Goal: Complete application form: Complete application form

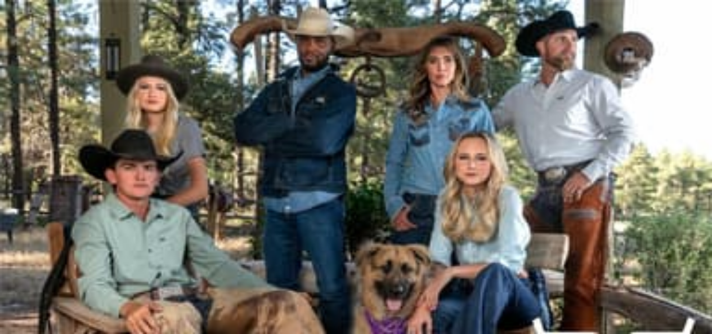
click at [141, 65] on line "button" at bounding box center [136, 65] width 9 height 0
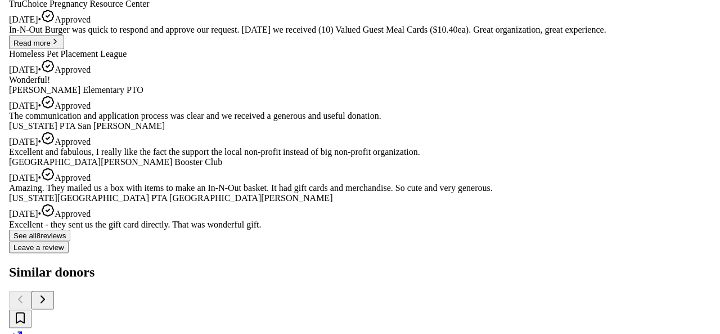
scroll to position [675, 0]
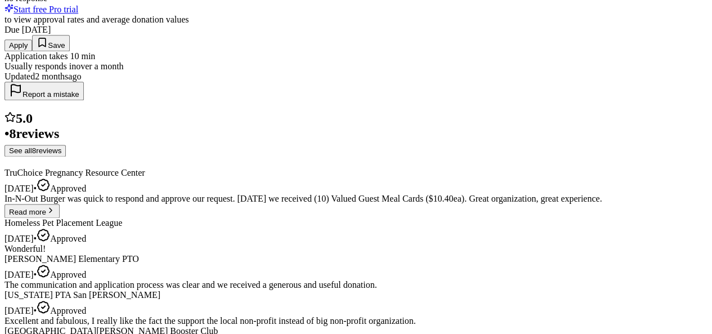
click at [32, 51] on button "Apply" at bounding box center [19, 45] width 28 height 12
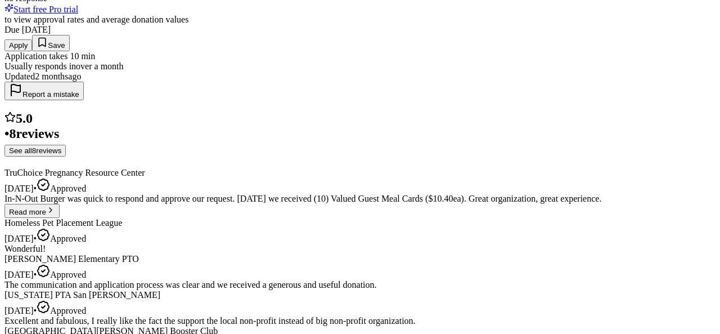
click at [212, 181] on button "Next" at bounding box center [199, 175] width 24 height 12
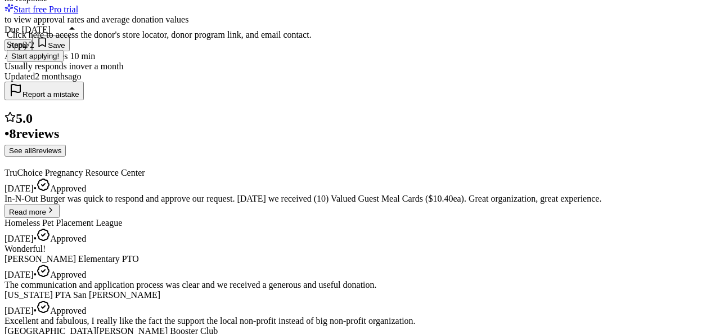
click at [64, 62] on button "Start applying!" at bounding box center [35, 56] width 57 height 12
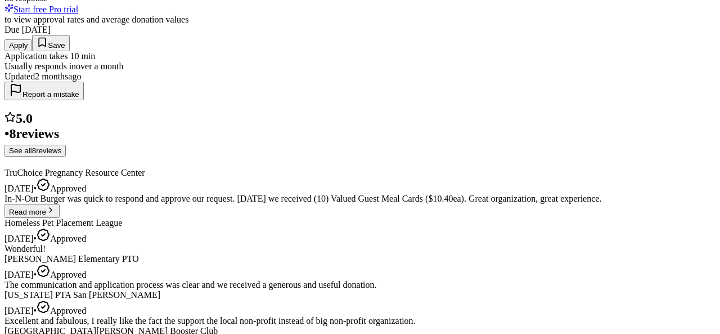
scroll to position [32, 0]
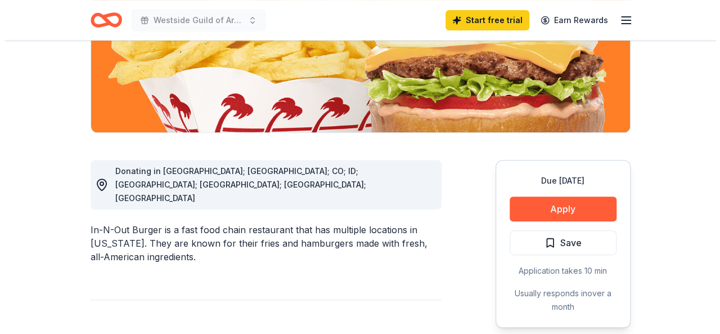
scroll to position [225, 0]
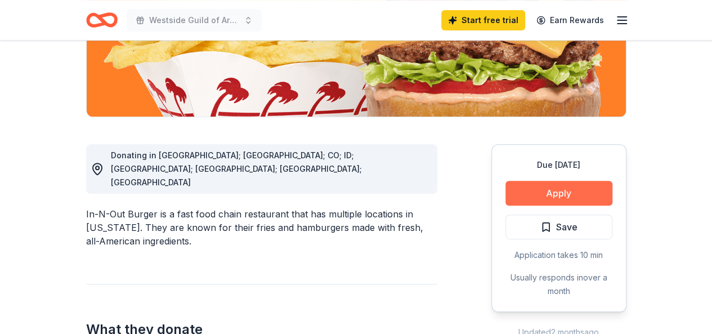
click at [547, 191] on button "Apply" at bounding box center [558, 193] width 107 height 25
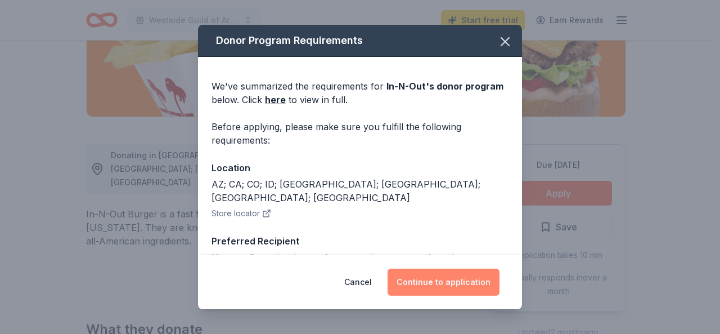
click at [446, 281] on button "Continue to application" at bounding box center [444, 281] width 112 height 27
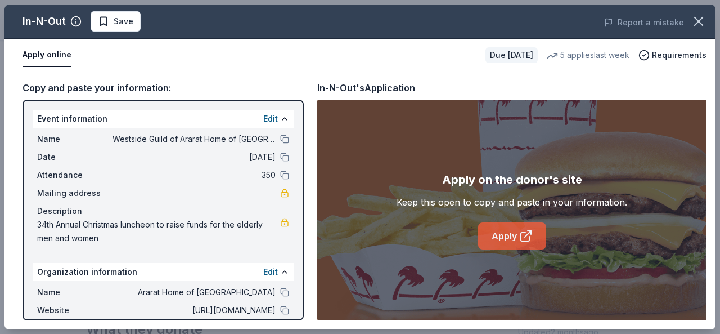
click at [512, 232] on link "Apply" at bounding box center [512, 235] width 68 height 27
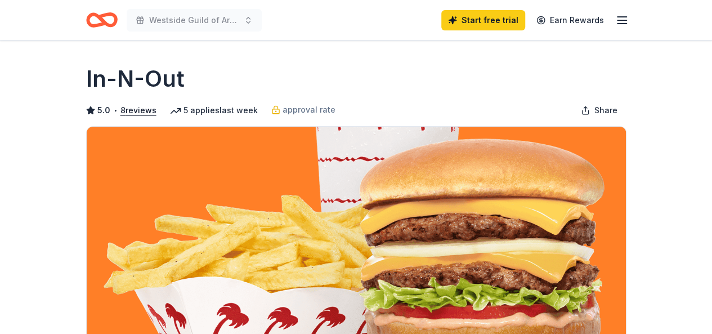
click at [621, 17] on icon "button" at bounding box center [622, 21] width 14 height 14
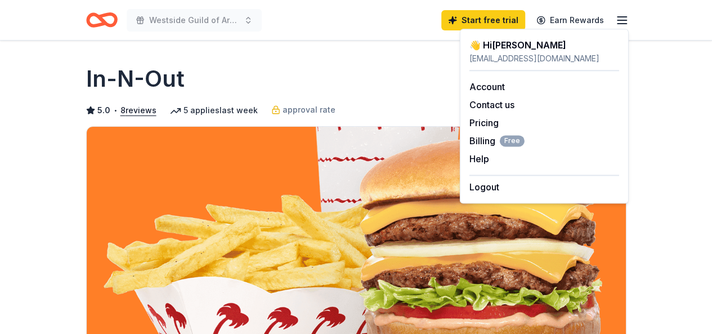
click at [621, 17] on icon "button" at bounding box center [622, 21] width 14 height 14
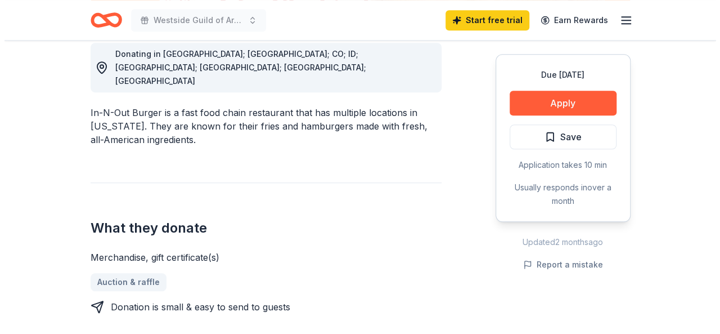
scroll to position [338, 0]
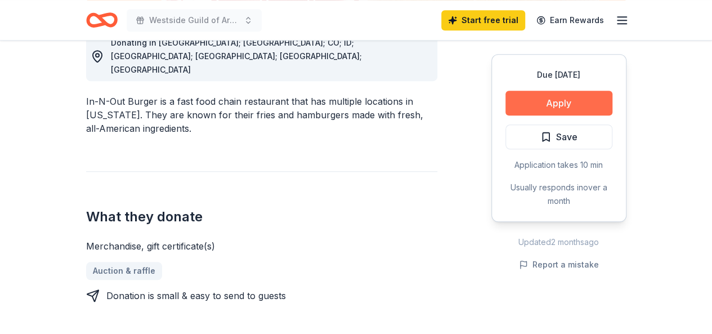
click at [545, 97] on button "Apply" at bounding box center [558, 103] width 107 height 25
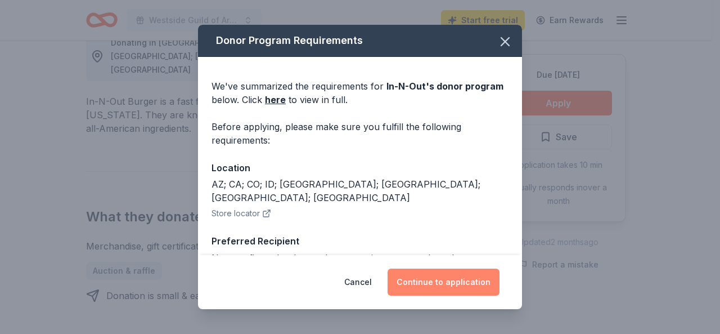
click at [455, 281] on button "Continue to application" at bounding box center [444, 281] width 112 height 27
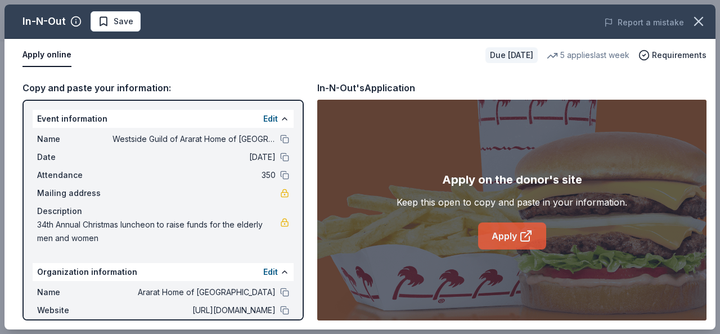
click at [502, 234] on link "Apply" at bounding box center [512, 235] width 68 height 27
